Goal: Information Seeking & Learning: Learn about a topic

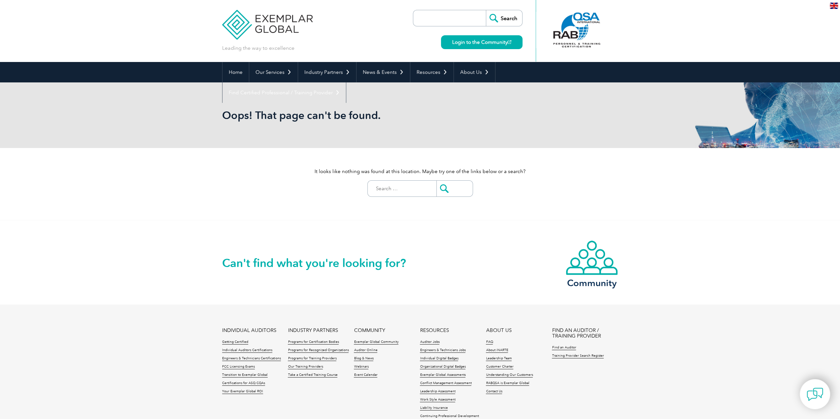
click at [441, 19] on input "search" at bounding box center [450, 18] width 69 height 16
type input "iso27001"
click at [486, 10] on input "Search" at bounding box center [504, 18] width 36 height 16
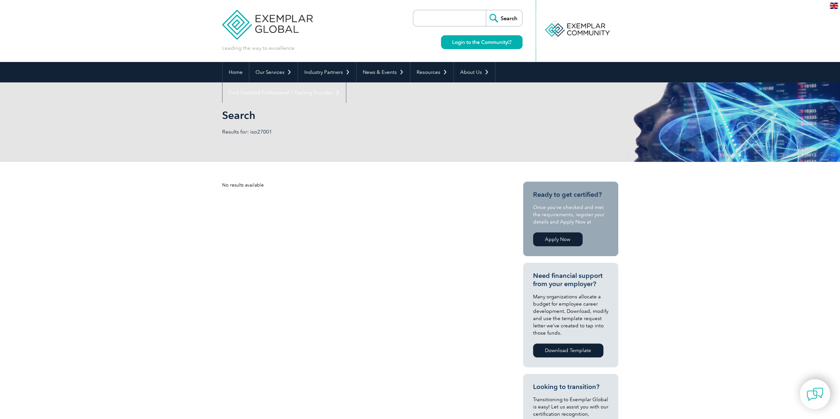
click at [542, 237] on link "Apply Now" at bounding box center [557, 240] width 49 height 14
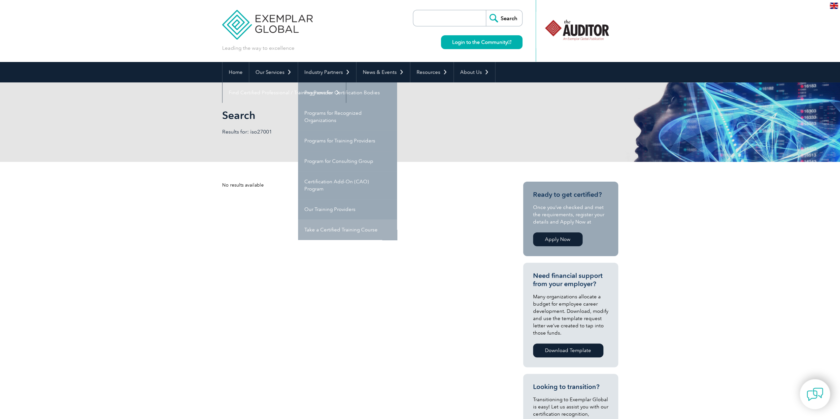
click at [320, 225] on link "Take a Certified Training Course" at bounding box center [347, 230] width 99 height 20
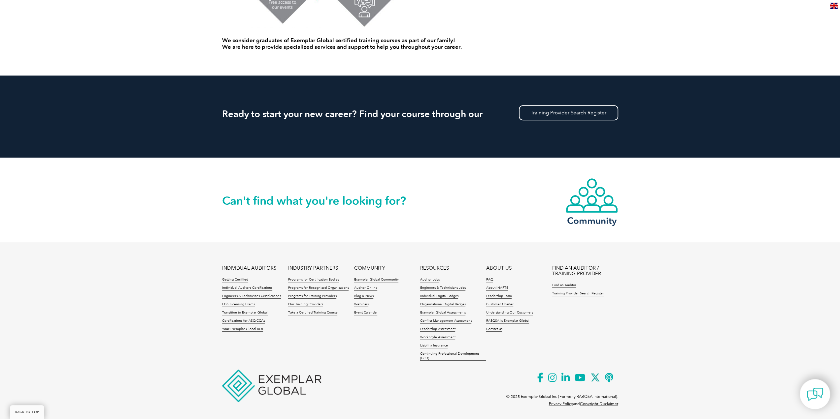
scroll to position [551, 0]
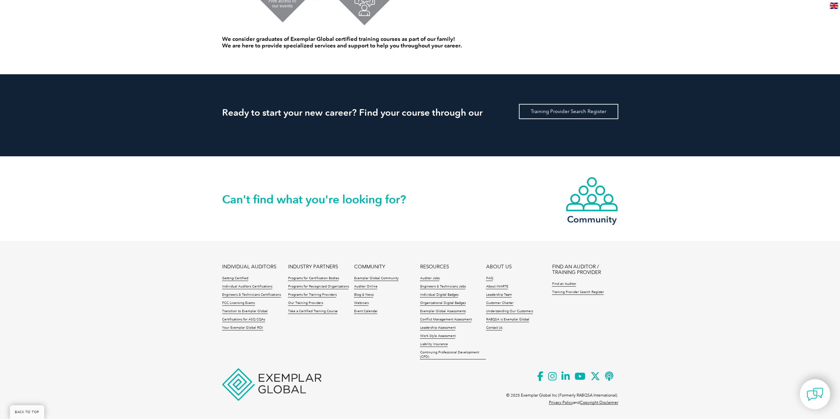
click at [544, 113] on link "Training Provider Search Register" at bounding box center [568, 111] width 99 height 15
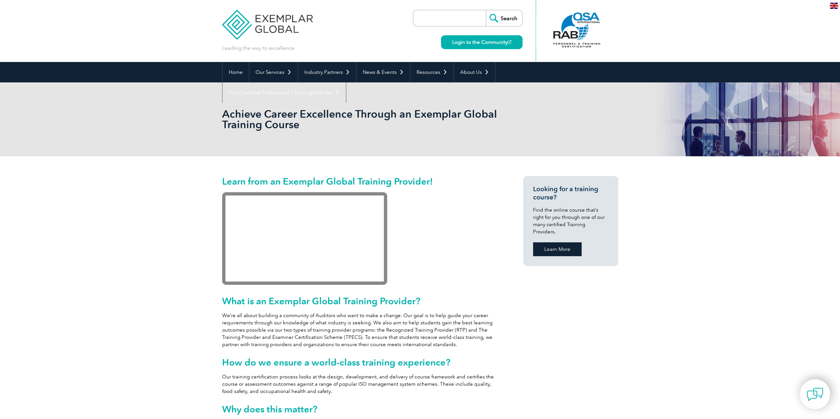
click at [539, 242] on link "Learn More" at bounding box center [557, 249] width 48 height 14
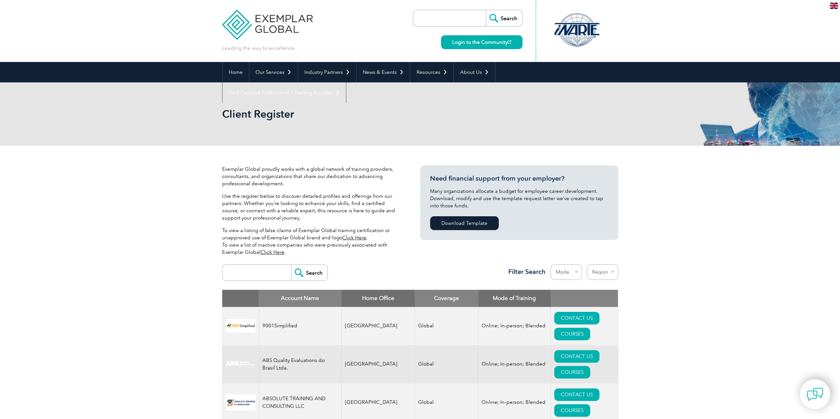
click at [424, 14] on input "search" at bounding box center [450, 18] width 69 height 16
type input "i"
type input "27001"
click at [486, 10] on input "Search" at bounding box center [504, 18] width 36 height 16
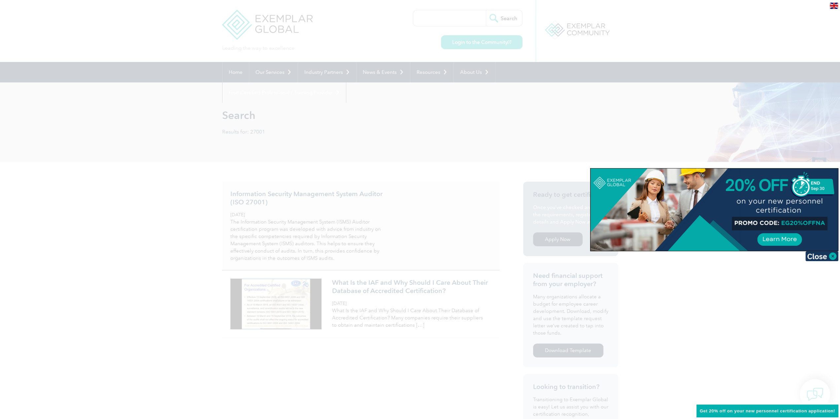
click at [302, 196] on div at bounding box center [420, 209] width 840 height 419
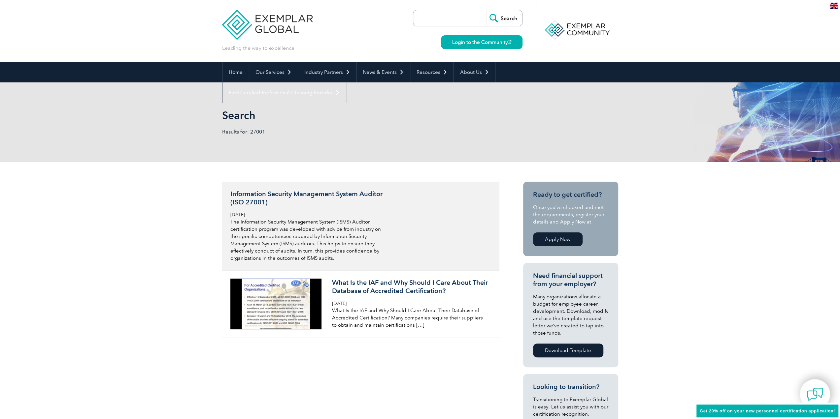
click at [305, 194] on h3 "Information Security Management System Auditor (ISO 27001)" at bounding box center [308, 198] width 156 height 16
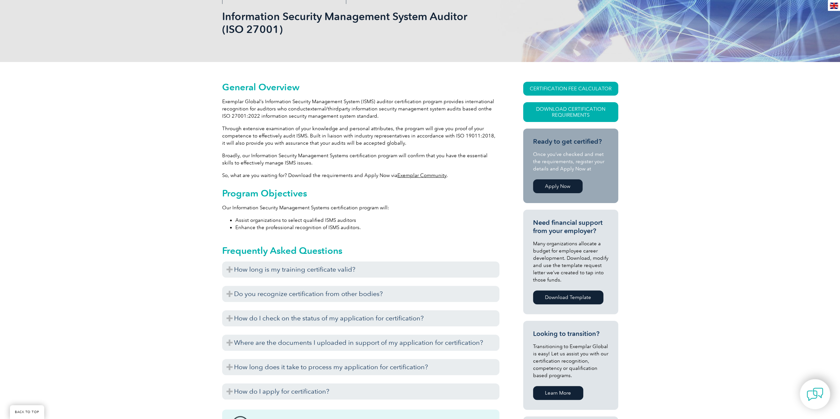
scroll to position [132, 0]
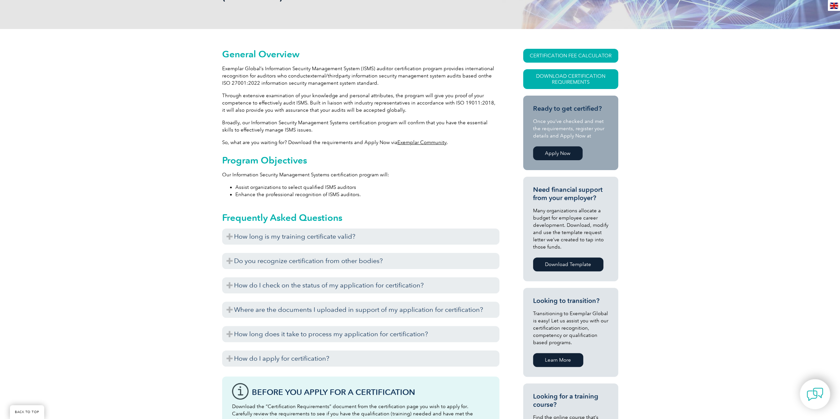
click at [417, 143] on link "Exemplar Community" at bounding box center [421, 143] width 49 height 6
